Goal: Download file/media

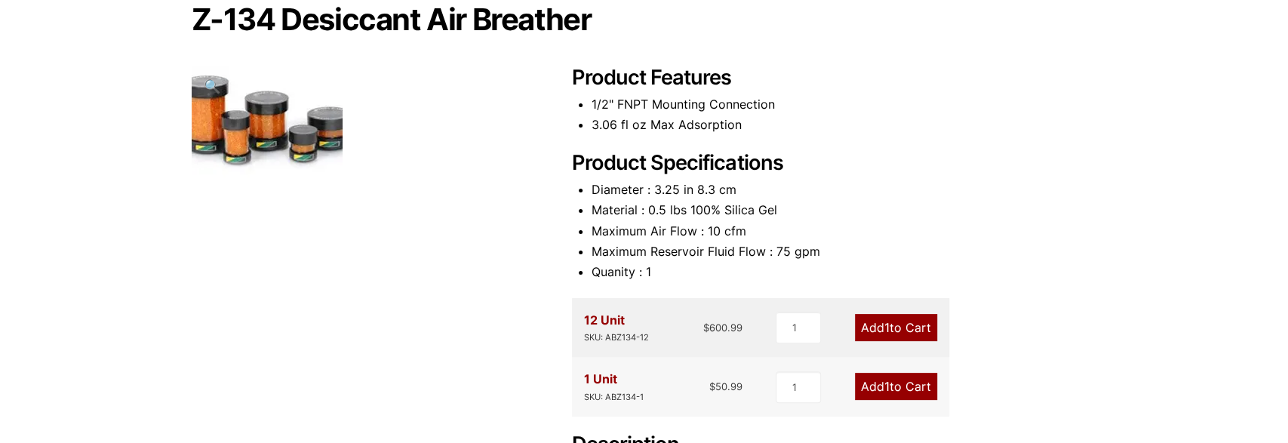
scroll to position [471, 0]
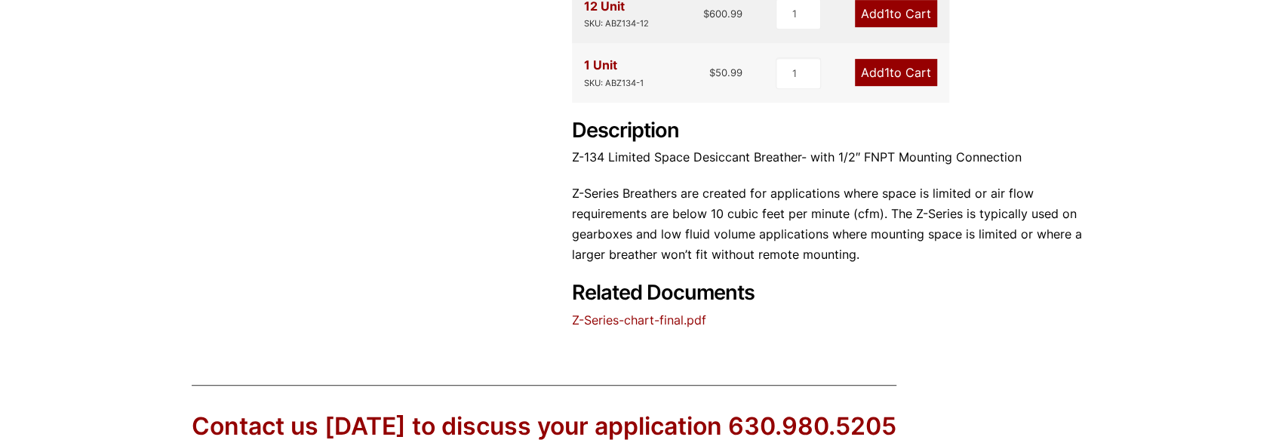
click at [614, 318] on link "Z-Series-chart-final.pdf" at bounding box center [639, 319] width 134 height 15
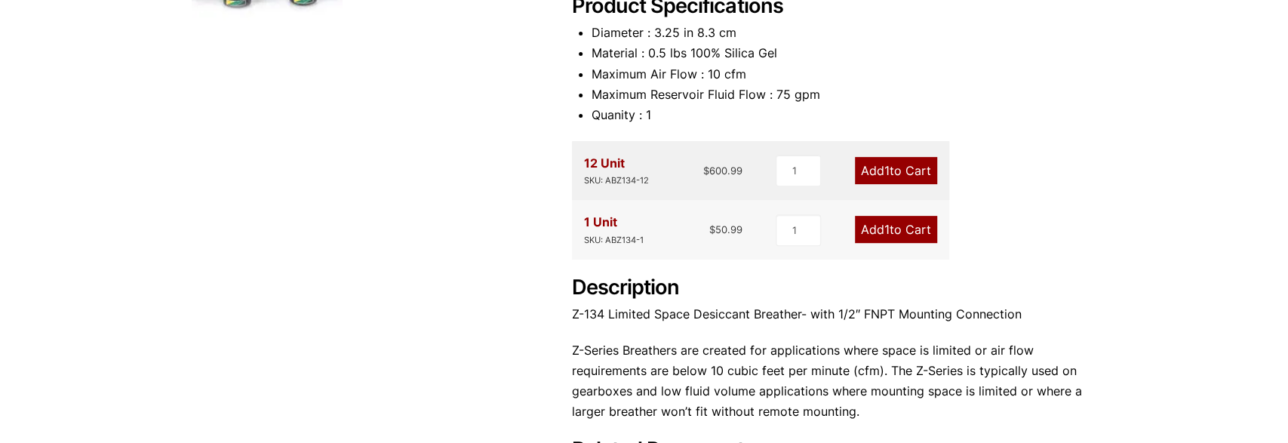
scroll to position [393, 0]
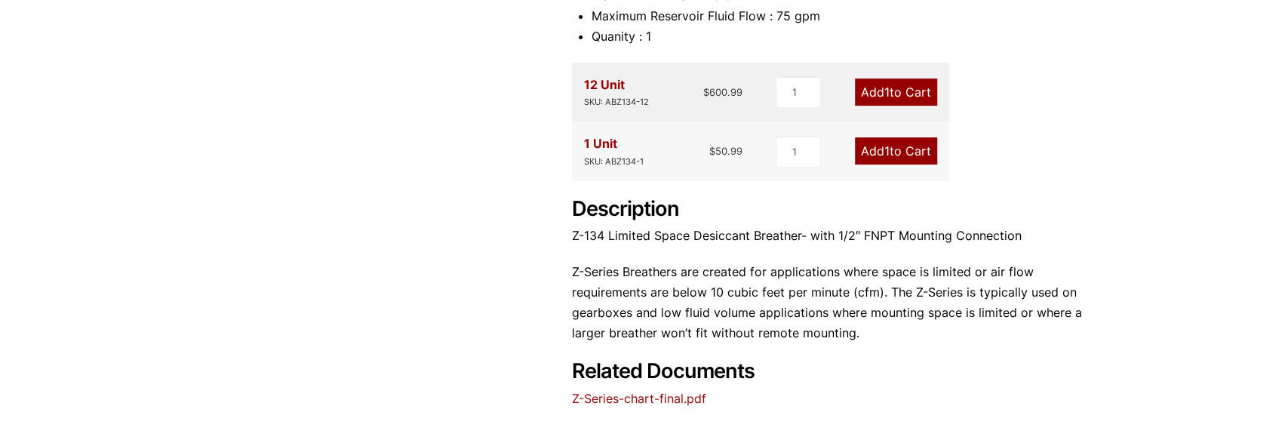
click at [626, 395] on link "Z-Series-chart-final.pdf" at bounding box center [639, 398] width 134 height 15
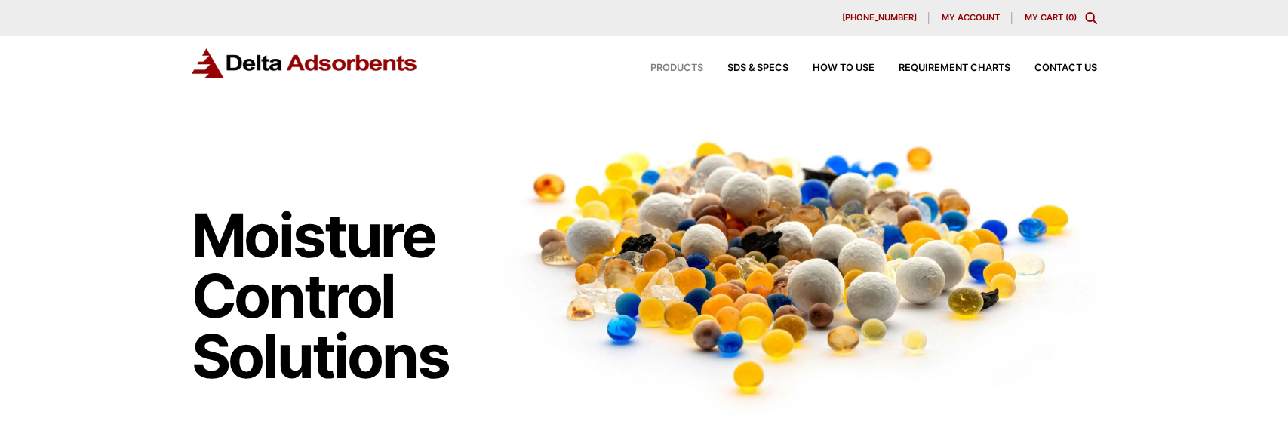
click at [677, 70] on span "Products" at bounding box center [677, 68] width 53 height 10
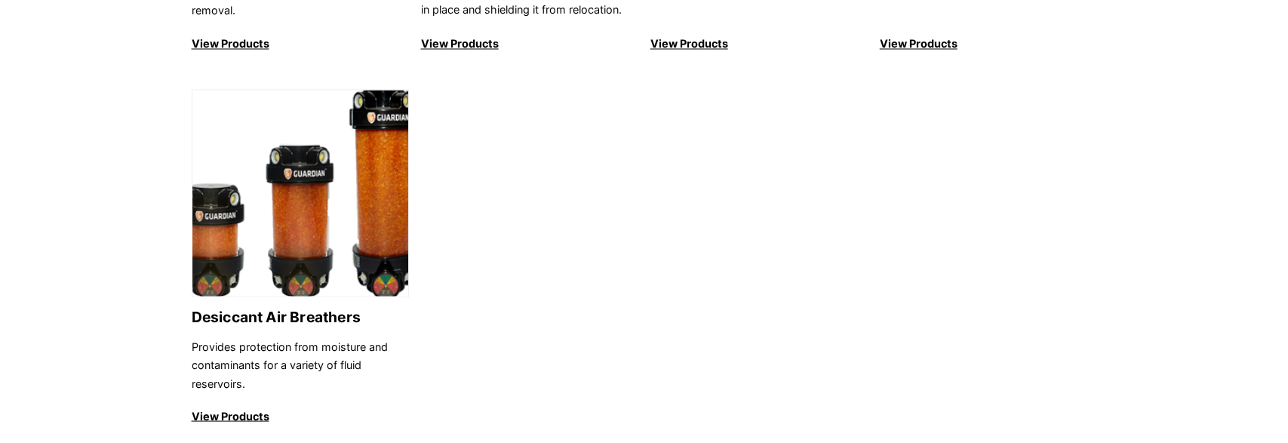
scroll to position [1727, 0]
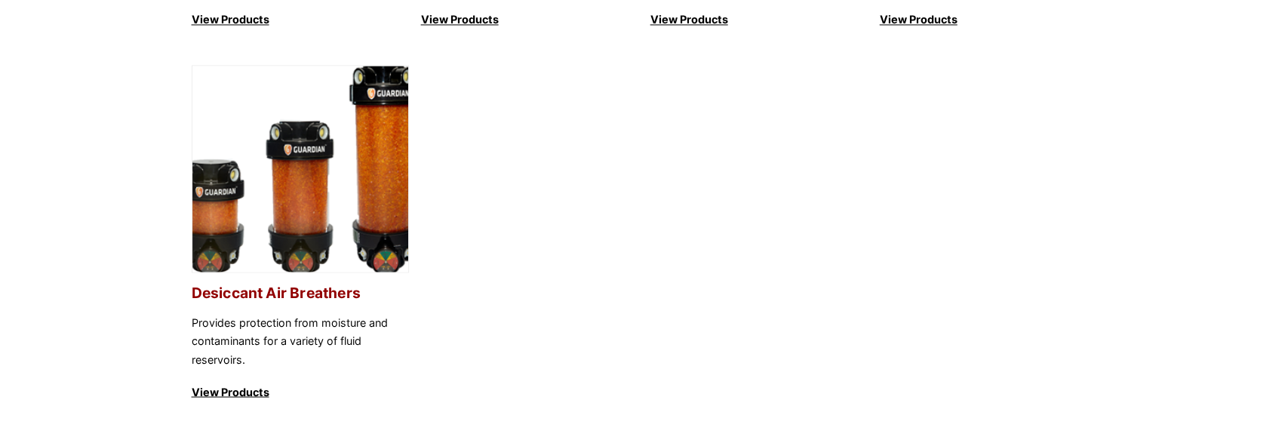
click at [248, 390] on p "View Products" at bounding box center [300, 392] width 217 height 18
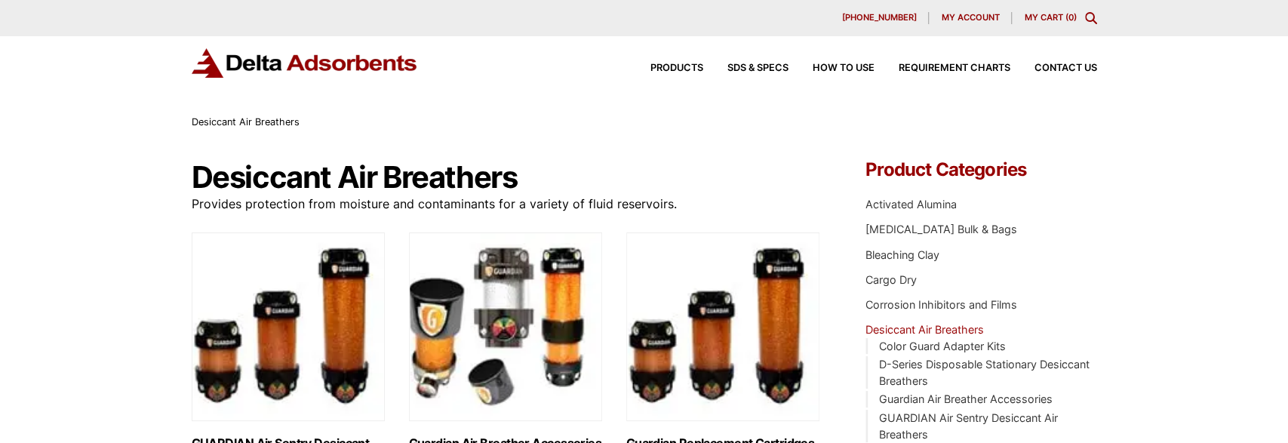
scroll to position [236, 0]
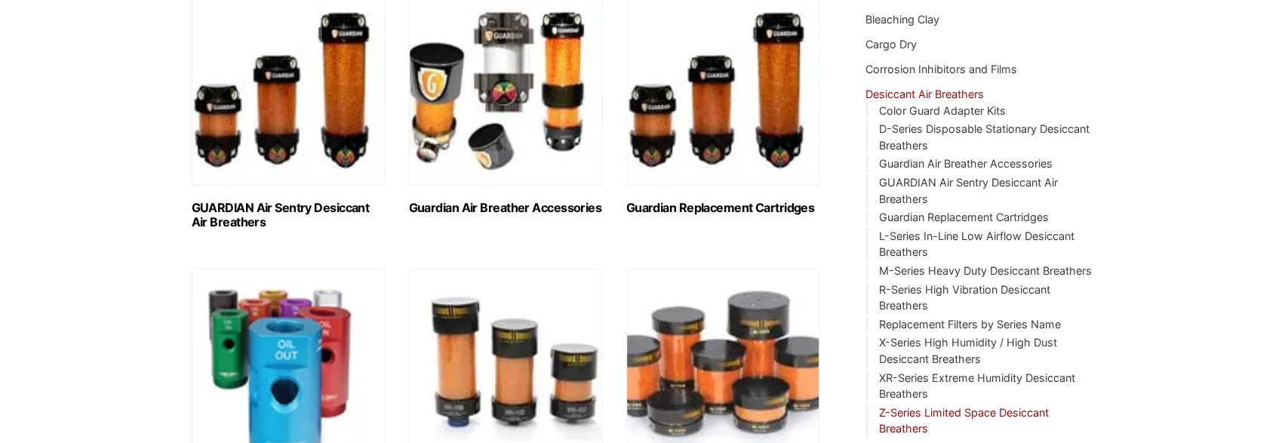
click at [929, 410] on link "Z-Series Limited Space Desiccant Breathers" at bounding box center [964, 420] width 170 height 29
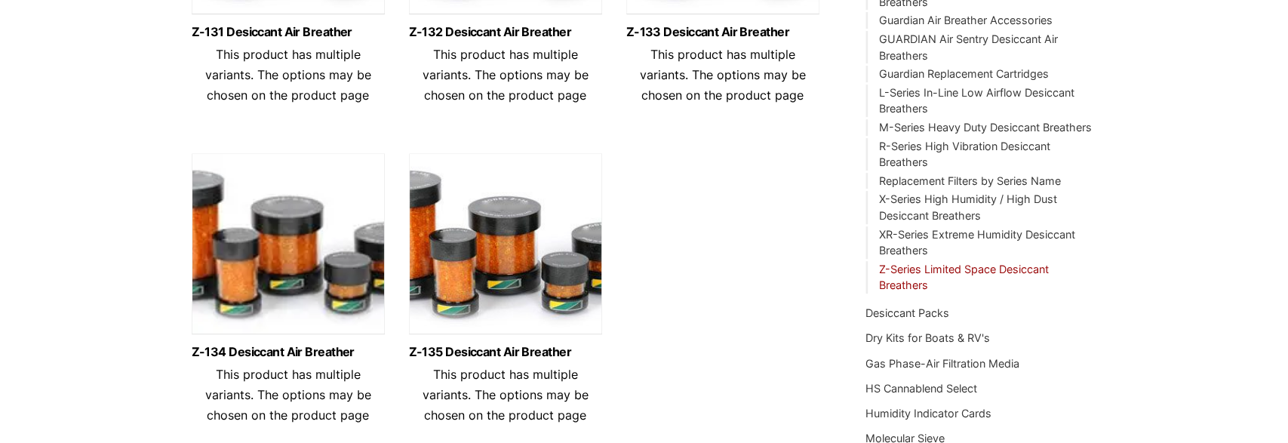
scroll to position [393, 0]
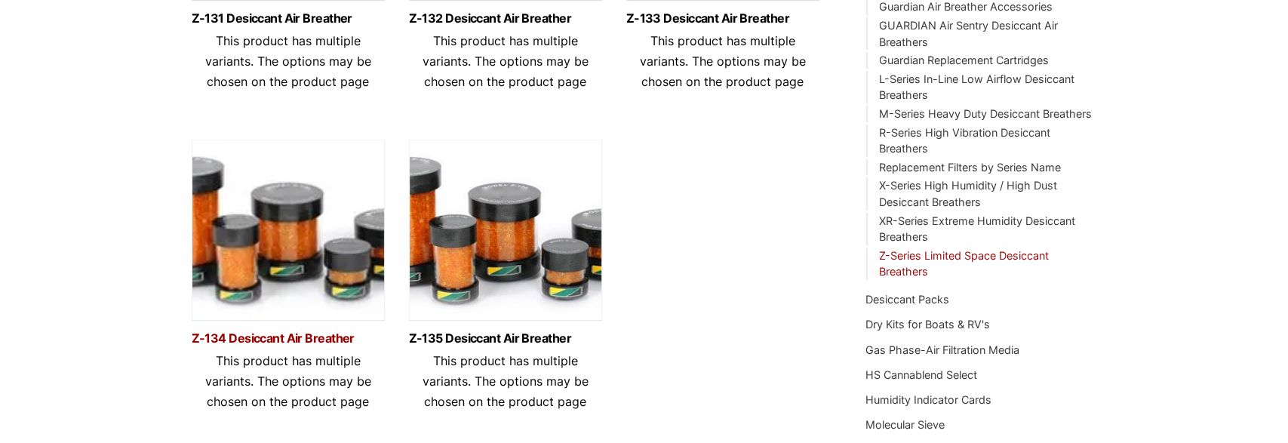
click at [284, 337] on link "Z-134 Desiccant Air Breather" at bounding box center [288, 338] width 193 height 13
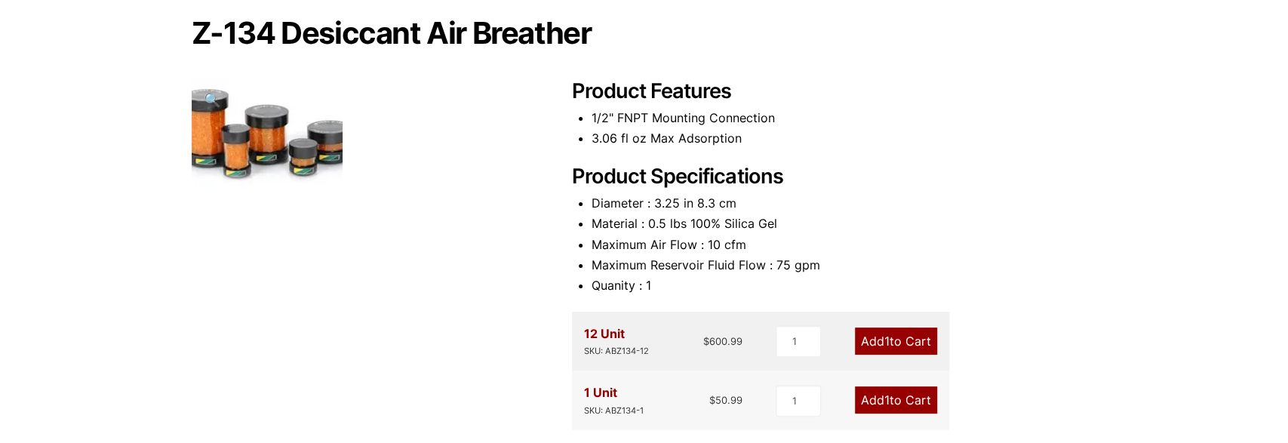
scroll to position [157, 0]
